Goal: Task Accomplishment & Management: Use online tool/utility

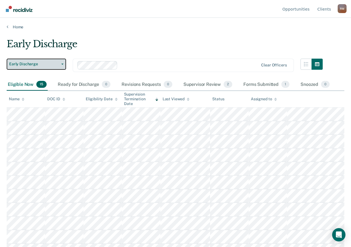
click at [60, 66] on button "Early Discharge" at bounding box center [36, 64] width 59 height 11
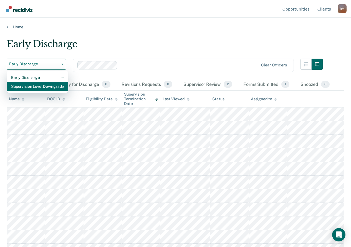
click at [50, 87] on div "Supervision Level Downgrade" at bounding box center [37, 86] width 53 height 9
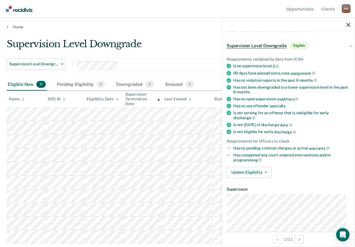
scroll to position [28, 0]
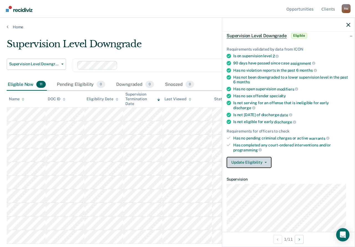
click at [263, 163] on button "Update Eligibility" at bounding box center [249, 162] width 45 height 11
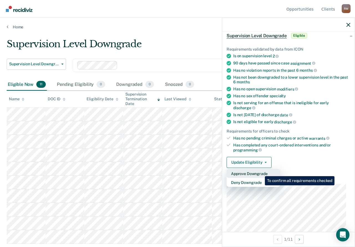
click at [261, 172] on button "Approve Downgrade" at bounding box center [254, 173] width 54 height 9
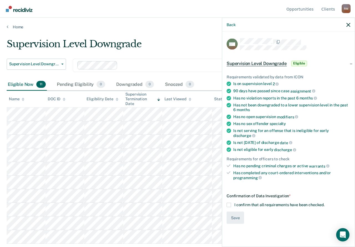
click at [229, 202] on span at bounding box center [229, 204] width 4 height 4
click at [325, 202] on input "I confirm that all requirements have been checked." at bounding box center [325, 202] width 0 height 0
click at [230, 202] on span at bounding box center [229, 204] width 4 height 4
click at [325, 202] on input "I confirm that all requirements have been checked." at bounding box center [325, 202] width 0 height 0
click at [346, 25] on div "Back" at bounding box center [288, 25] width 133 height 14
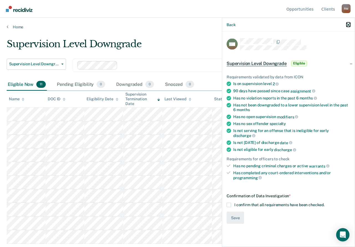
click at [349, 25] on icon "button" at bounding box center [349, 25] width 4 height 4
